Goal: Task Accomplishment & Management: Use online tool/utility

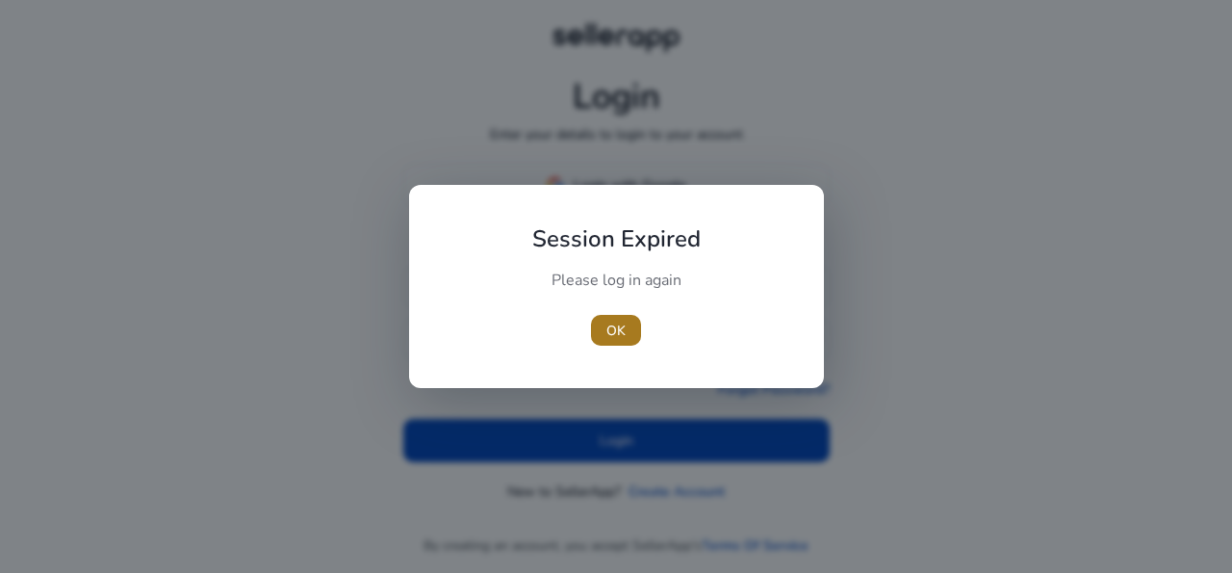
click at [615, 342] on span "button" at bounding box center [616, 330] width 50 height 46
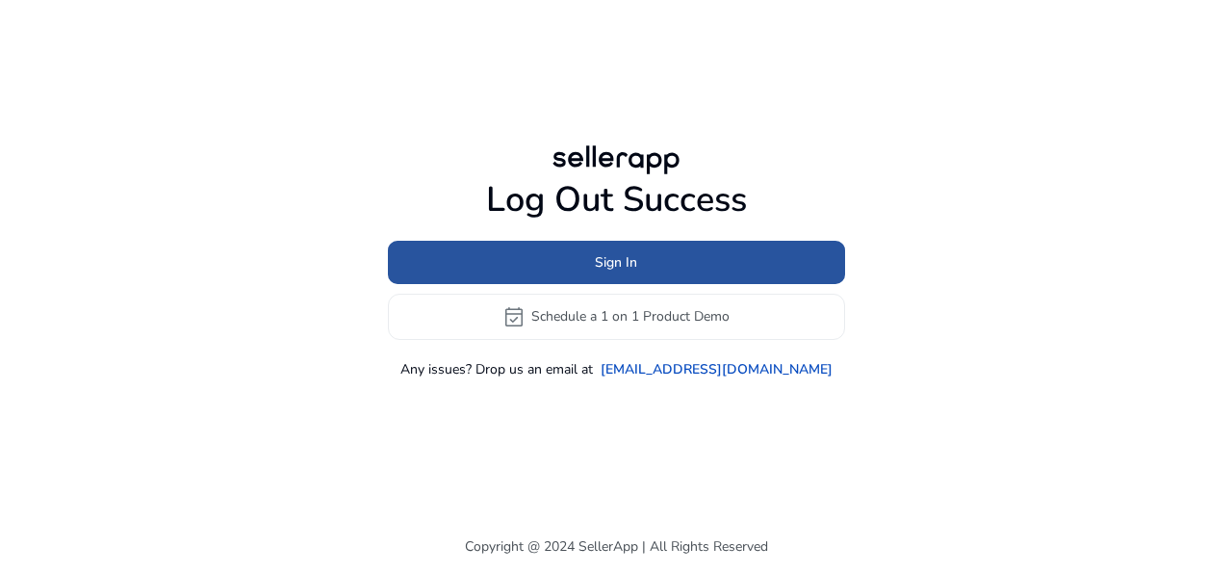
click at [548, 257] on span at bounding box center [616, 262] width 457 height 46
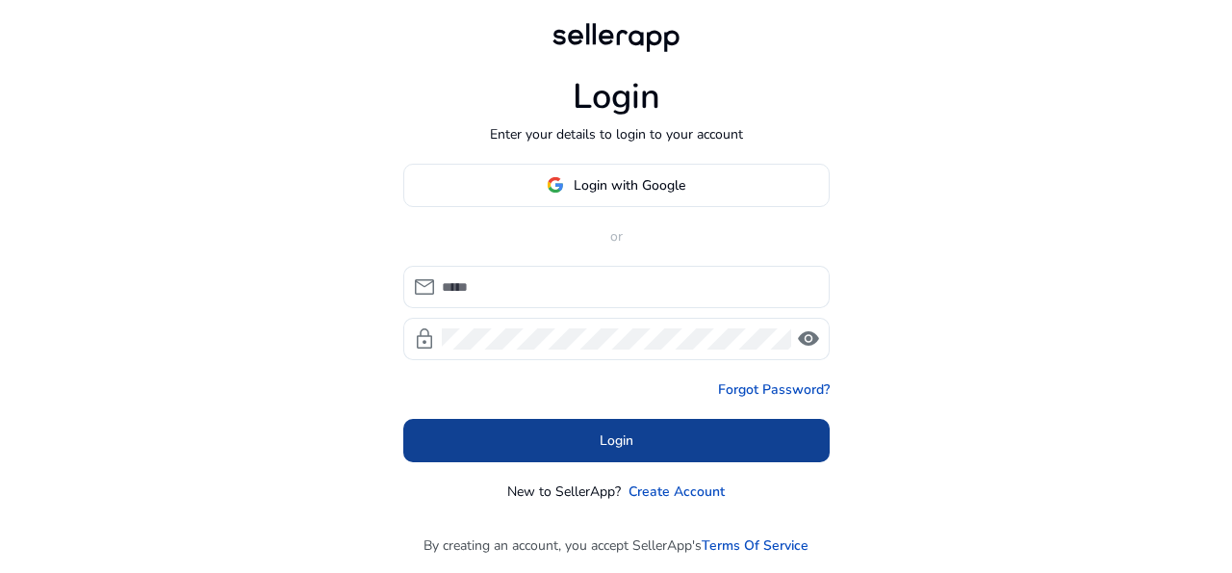
type input "**********"
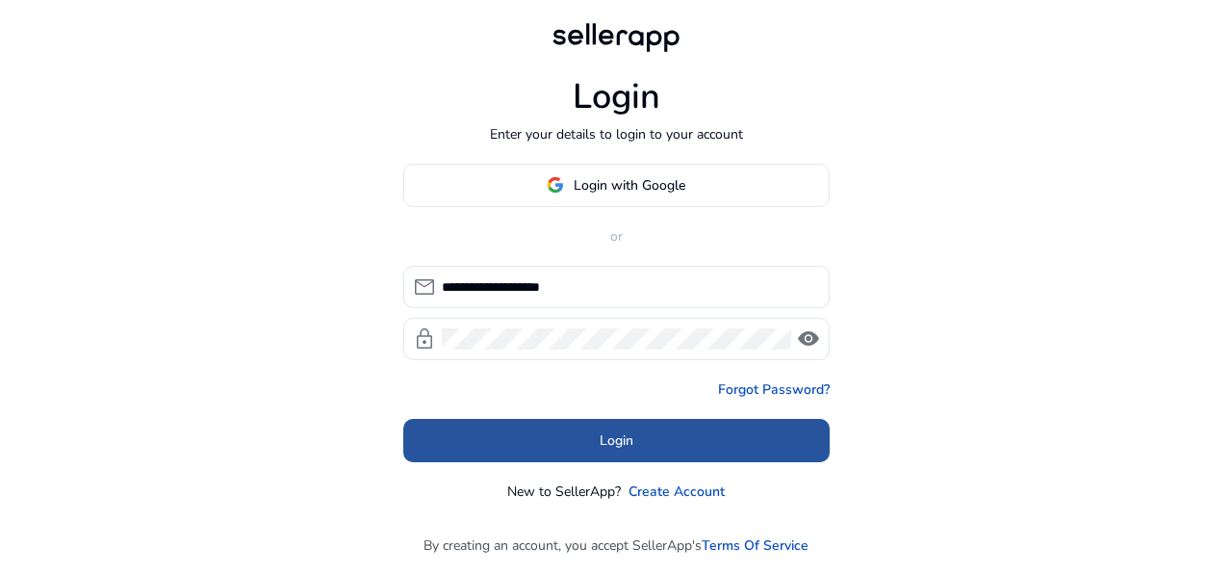
click at [606, 446] on span "Login" at bounding box center [617, 440] width 34 height 20
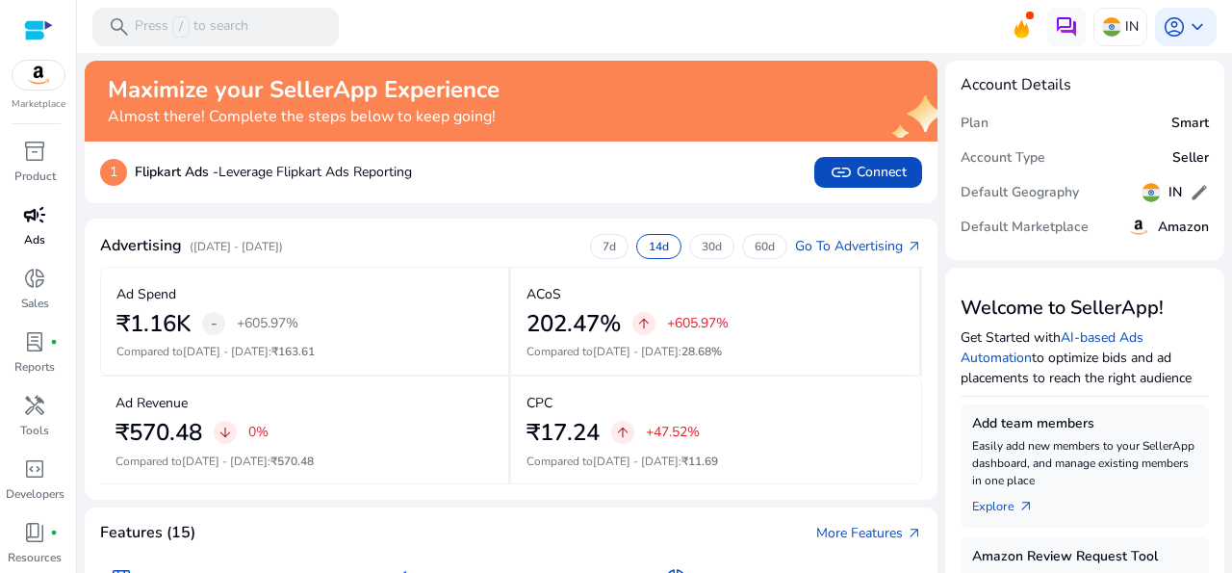
click at [25, 223] on span "campaign" at bounding box center [34, 214] width 23 height 23
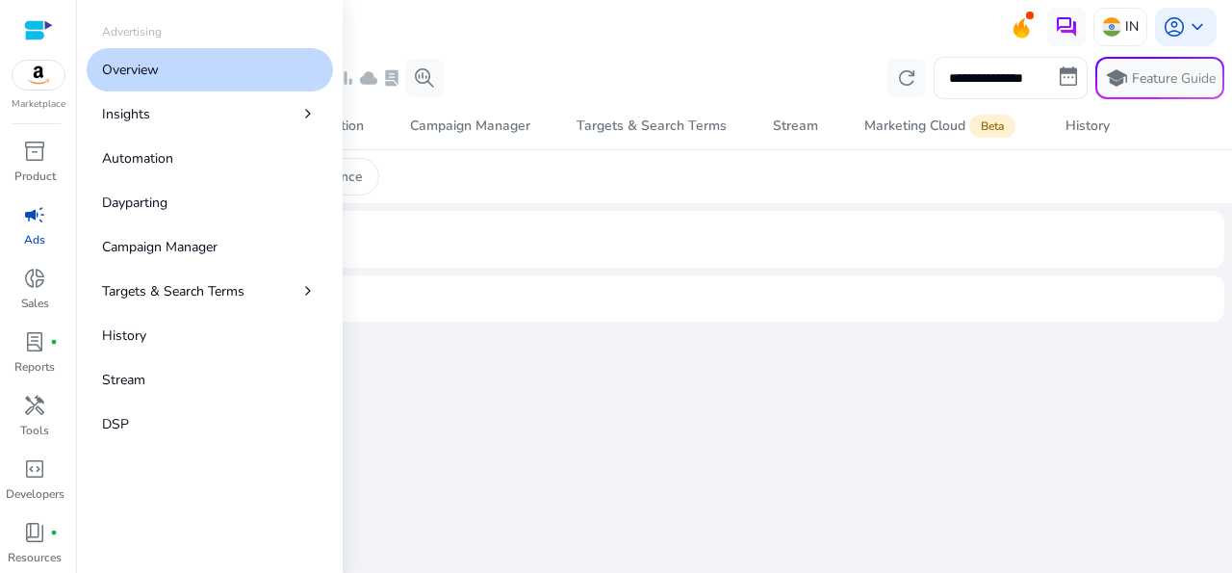
click at [133, 70] on p "Overview" at bounding box center [130, 70] width 57 height 20
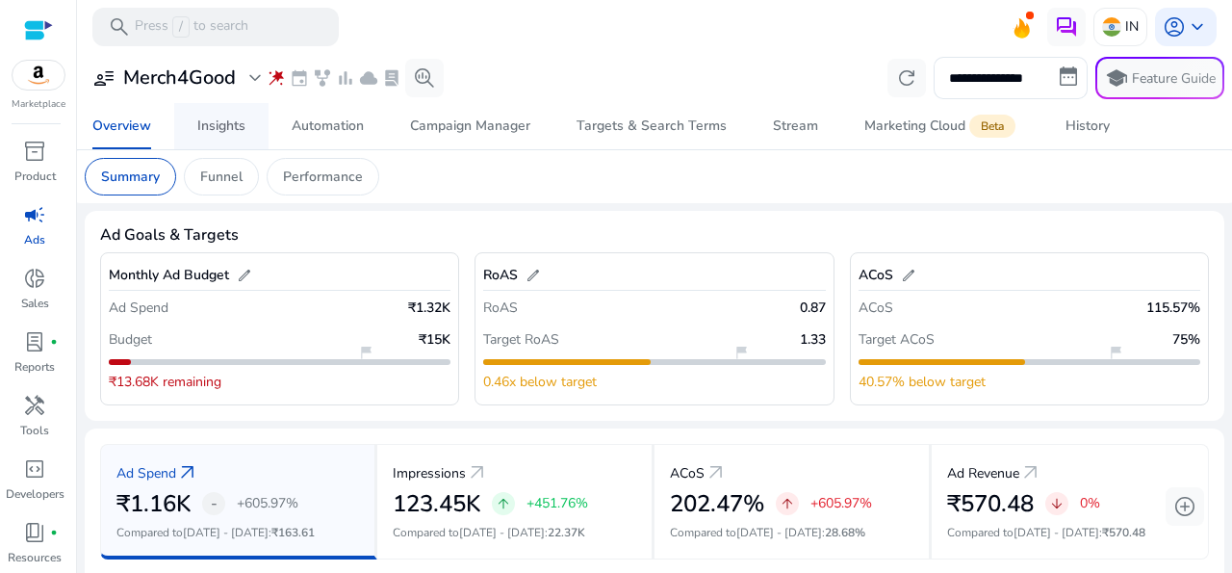
click at [230, 131] on div "Insights" at bounding box center [221, 125] width 48 height 13
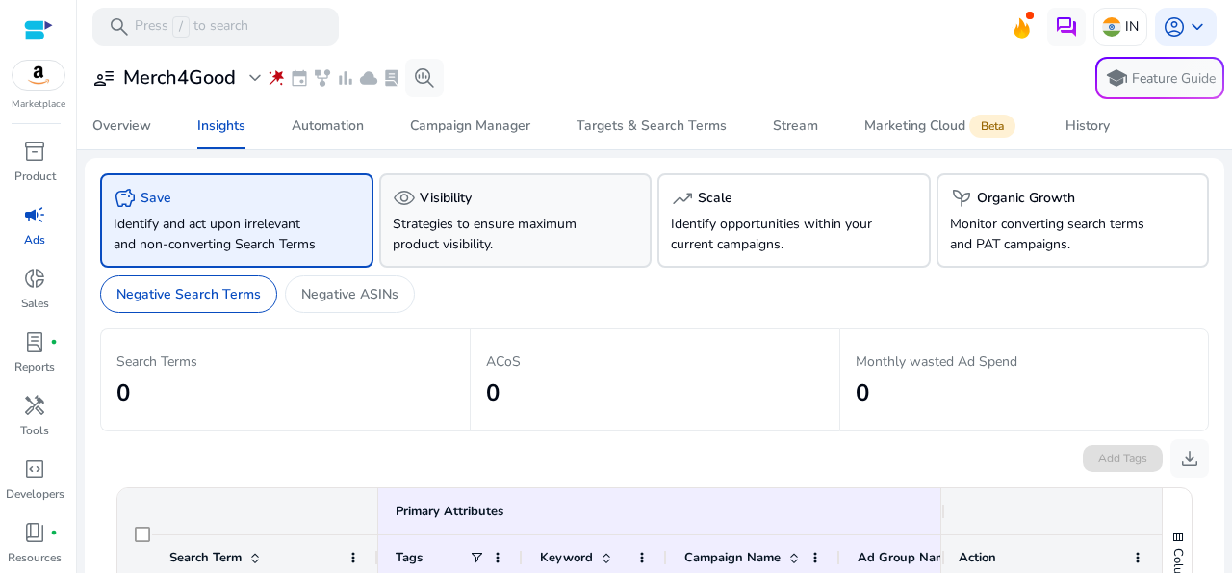
click at [530, 230] on p "Strategies to ensure maximum product visibility." at bounding box center [495, 234] width 205 height 40
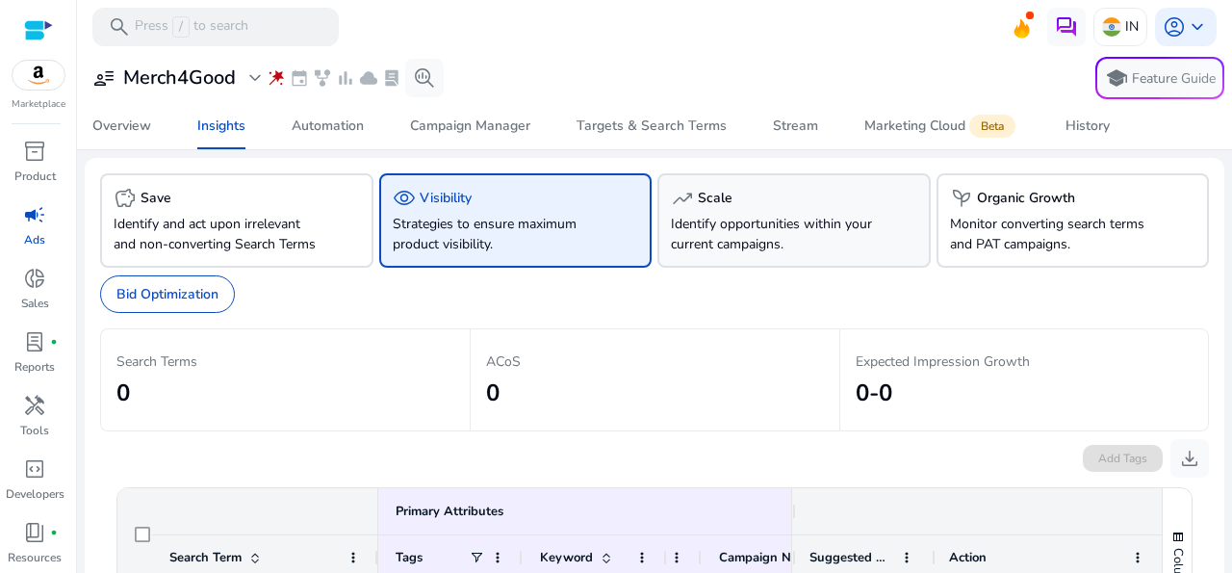
click at [779, 222] on p "Identify opportunities within your current campaigns." at bounding box center [773, 234] width 205 height 40
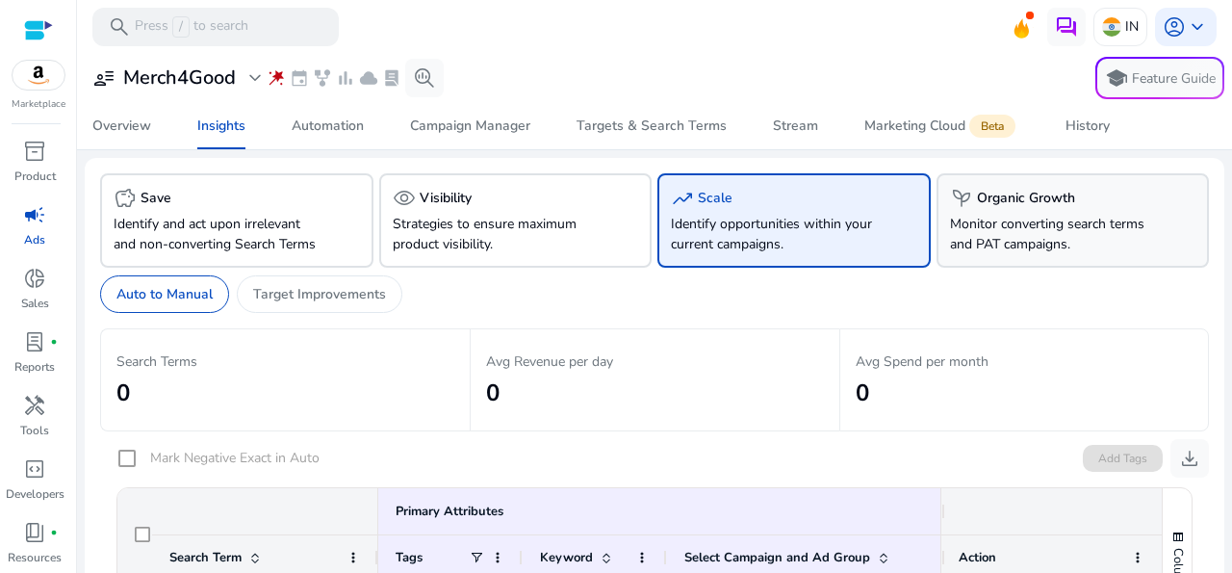
click at [1019, 228] on p "Monitor converting search terms and PAT campaigns." at bounding box center [1052, 234] width 205 height 40
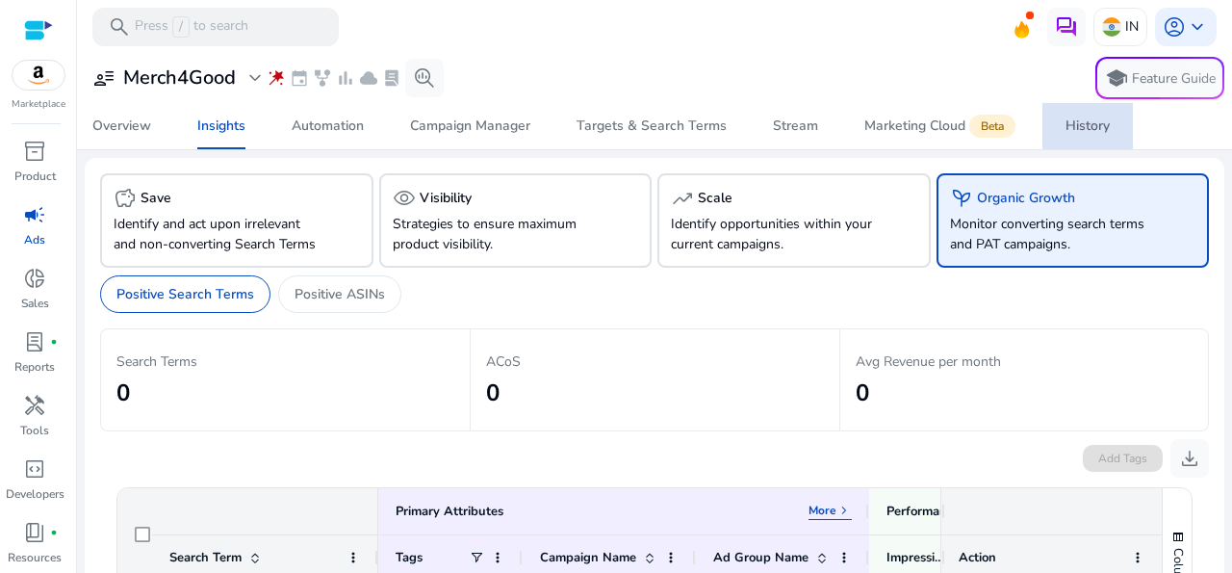
click at [1093, 123] on div "History" at bounding box center [1088, 125] width 44 height 13
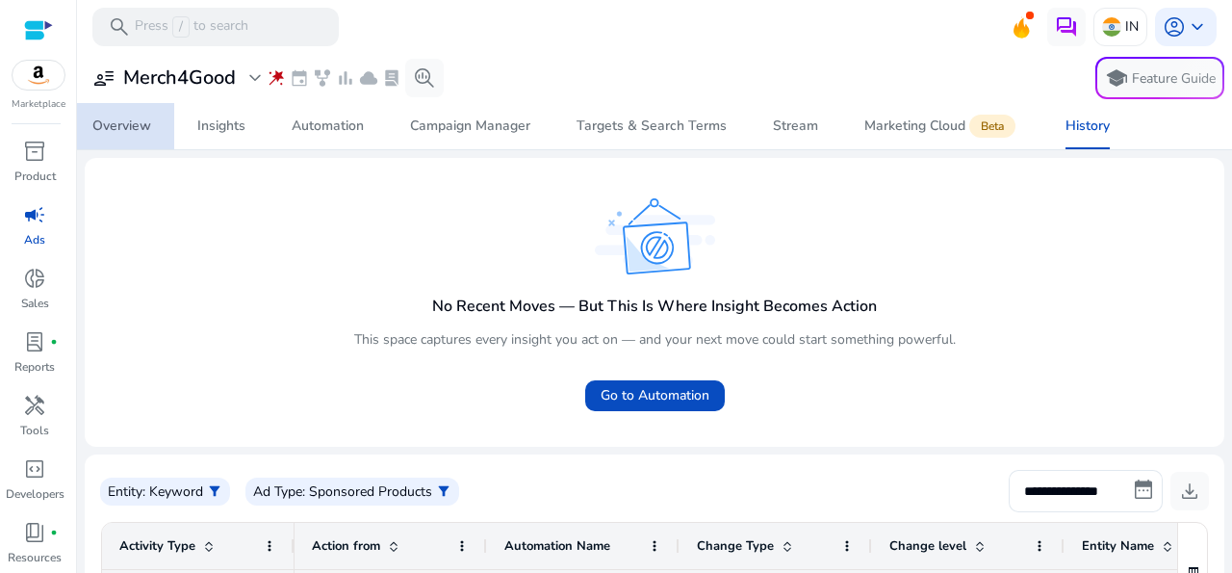
click at [111, 137] on span "Overview" at bounding box center [121, 126] width 59 height 46
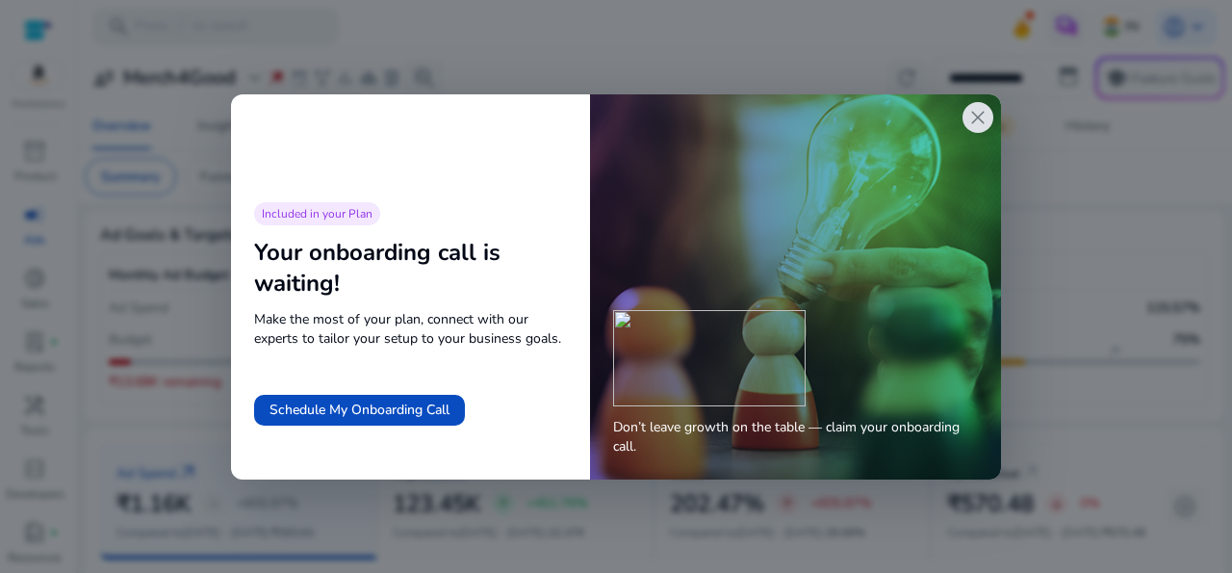
click at [978, 111] on span "close" at bounding box center [977, 117] width 23 height 23
